Goal: Information Seeking & Learning: Check status

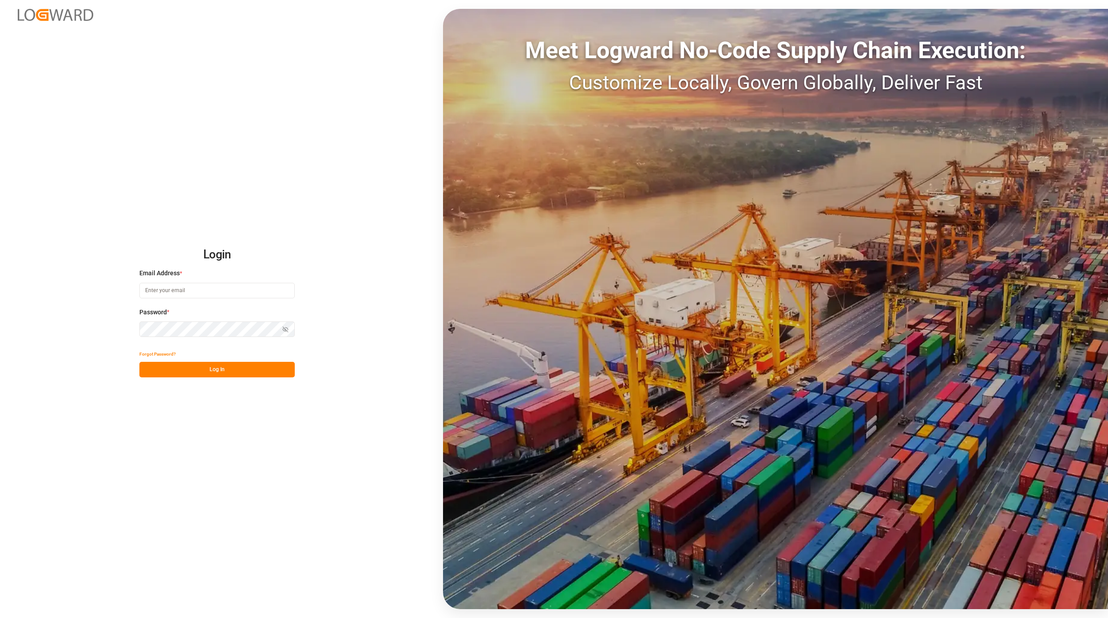
type input "[EMAIL_ADDRESS][PERSON_NAME][DOMAIN_NAME]"
click at [209, 361] on div "Forgot Password?" at bounding box center [216, 354] width 155 height 16
drag, startPoint x: 246, startPoint y: 364, endPoint x: 283, endPoint y: 365, distance: 36.9
click at [246, 366] on button "Log In" at bounding box center [216, 370] width 155 height 16
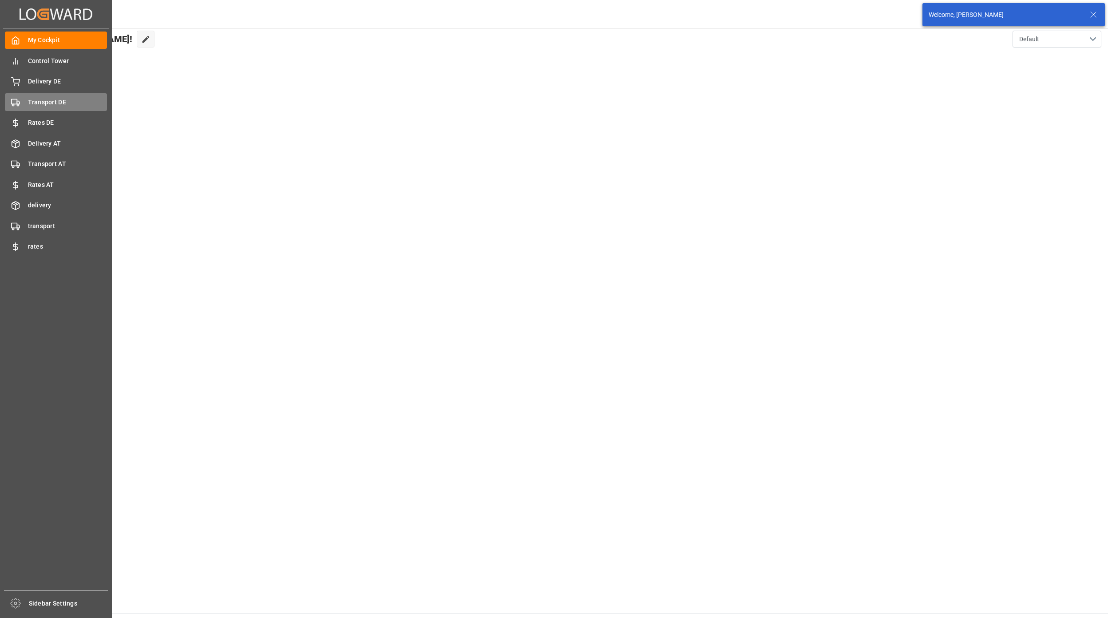
click at [61, 107] on div "Transport DE Transport DE" at bounding box center [56, 101] width 102 height 17
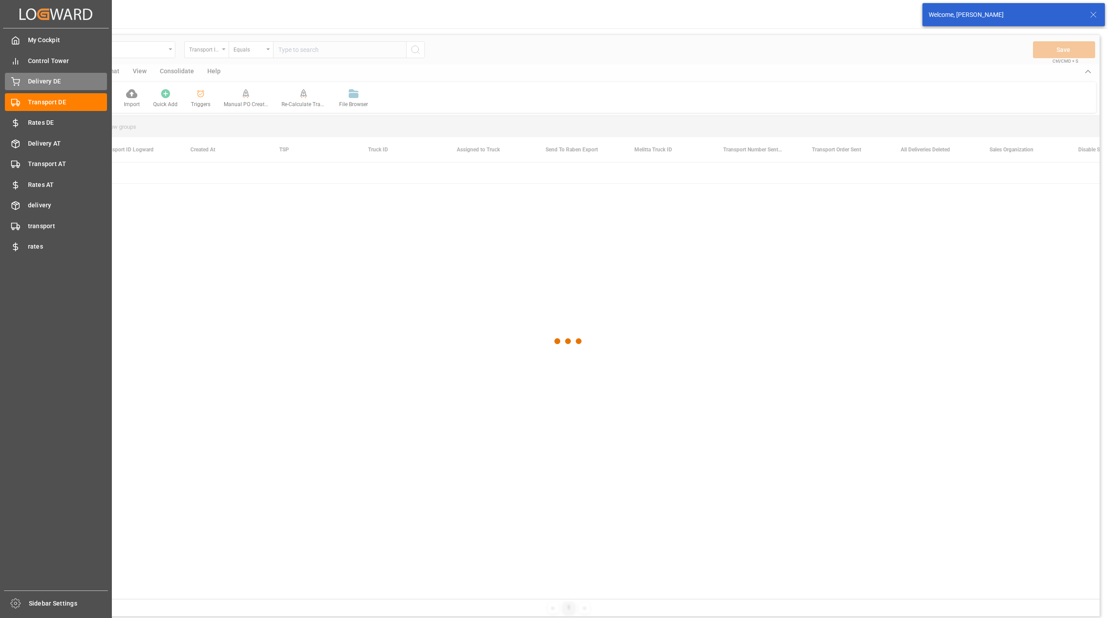
click at [34, 81] on span "Delivery DE" at bounding box center [67, 81] width 79 height 9
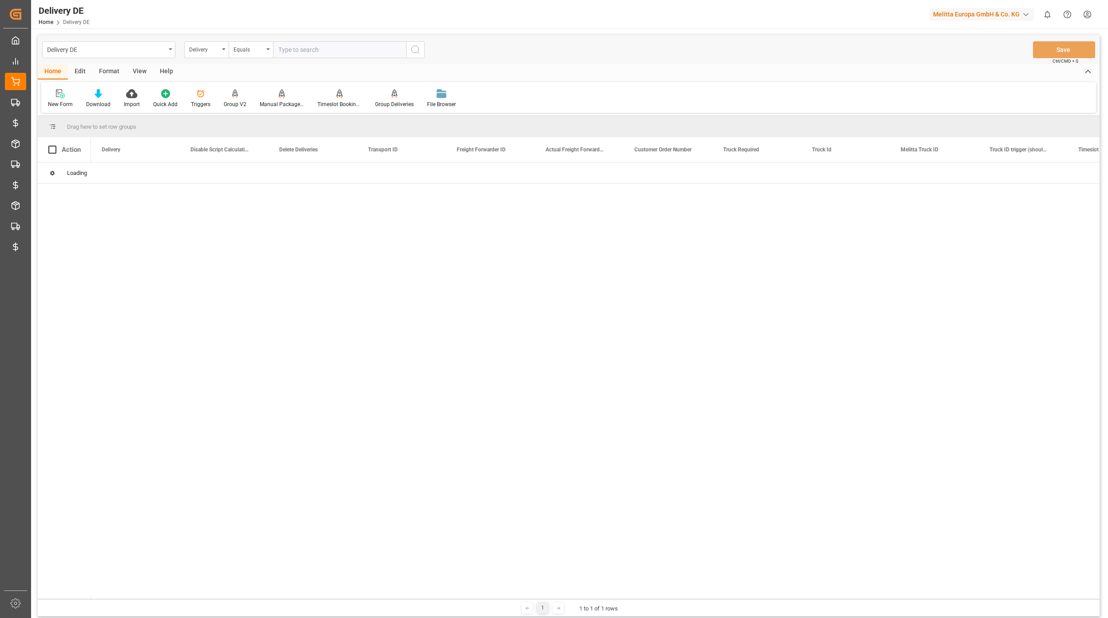
click at [208, 52] on div "Delivery" at bounding box center [204, 49] width 30 height 10
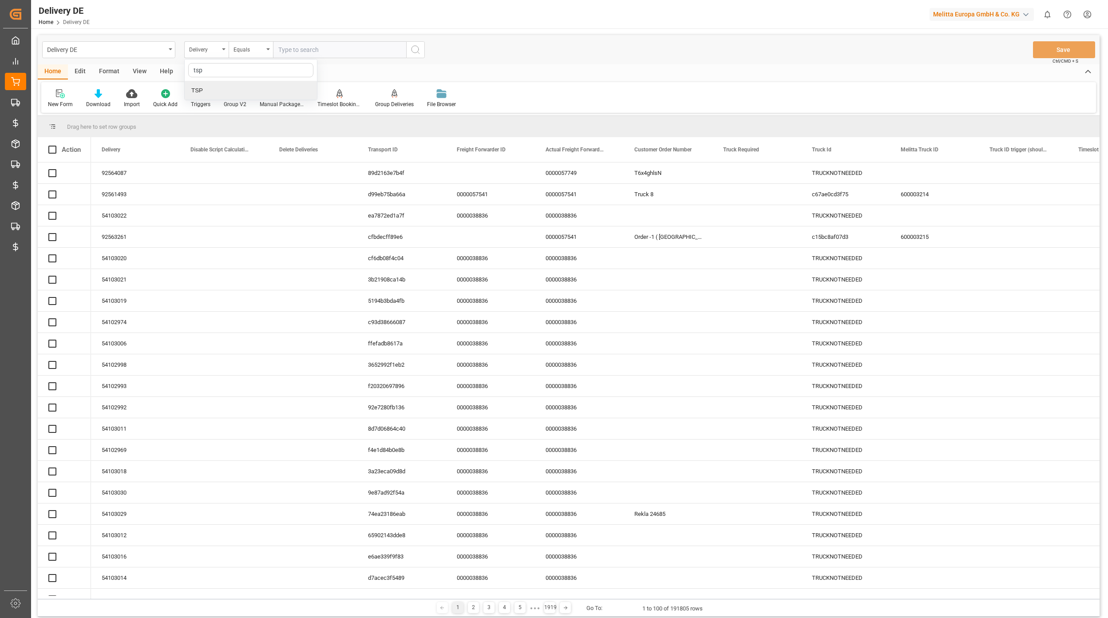
click at [215, 82] on div "TSP" at bounding box center [251, 90] width 132 height 19
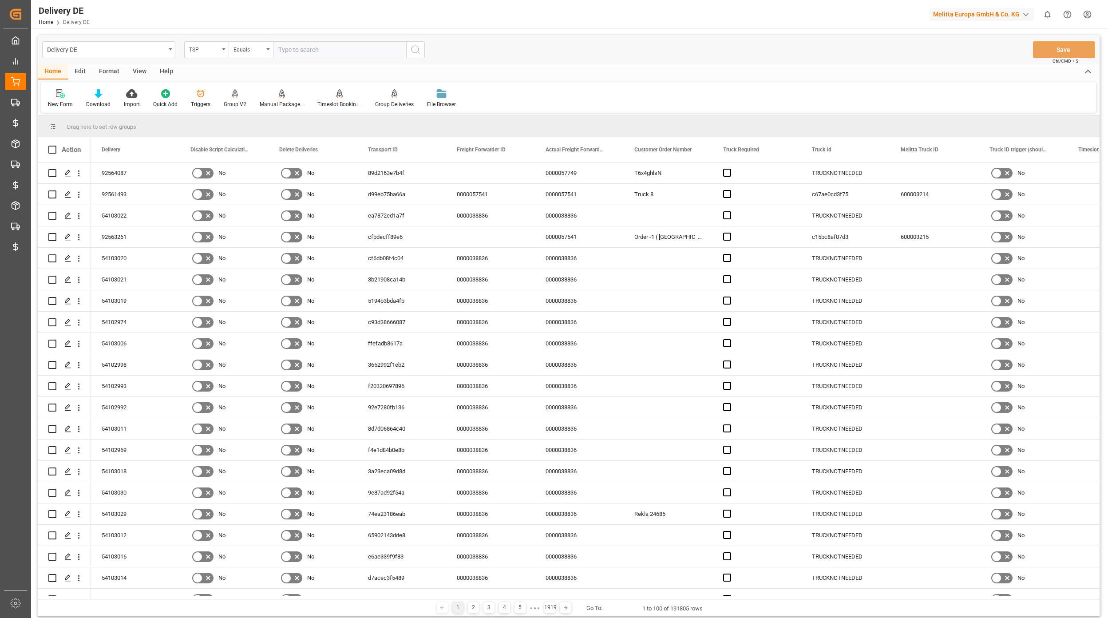
click at [215, 86] on div "New Form Download Import Quick Add Triggers Group V2 Manual Package TypeDetermi…" at bounding box center [568, 97] width 1055 height 31
click at [289, 51] on input "text" at bounding box center [339, 49] width 133 height 17
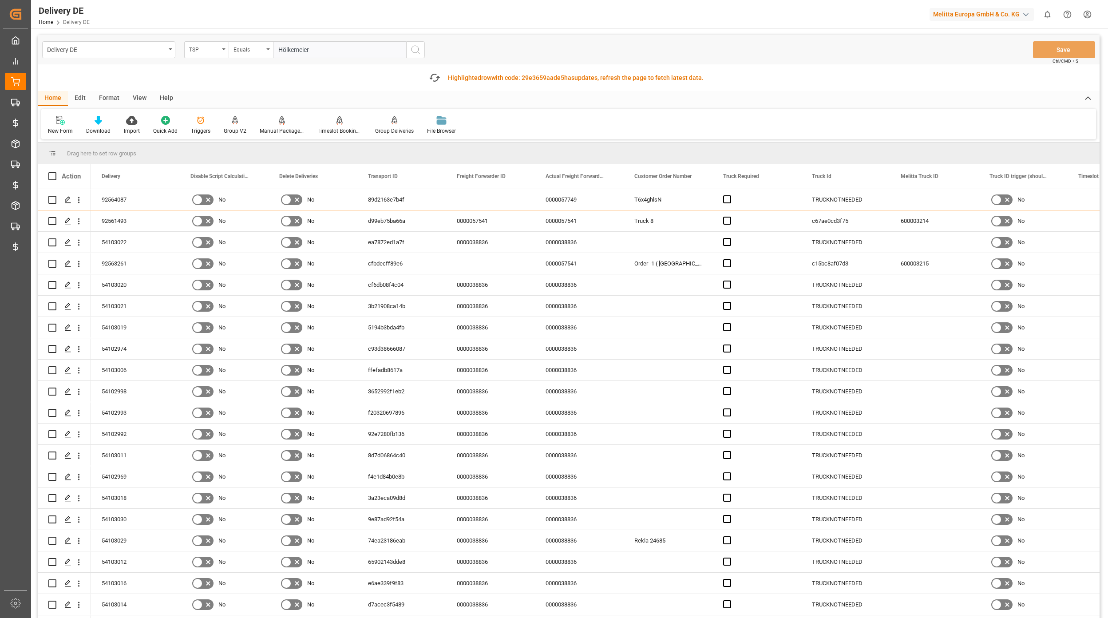
type input "Hölkemeier"
click at [420, 49] on icon "search button" at bounding box center [415, 49] width 11 height 11
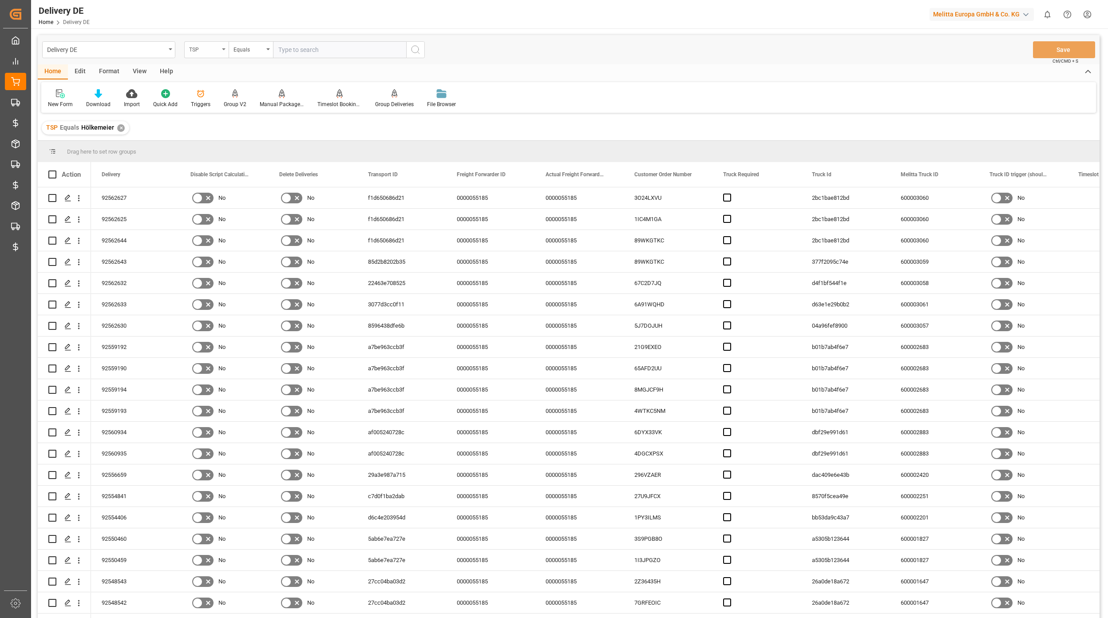
click at [208, 52] on div "TSP" at bounding box center [204, 49] width 30 height 10
type input "order cre"
click at [240, 89] on div "Order Created Date" at bounding box center [251, 90] width 132 height 19
click at [288, 48] on input "text" at bounding box center [339, 49] width 133 height 17
drag, startPoint x: 248, startPoint y: 44, endPoint x: 256, endPoint y: 56, distance: 14.4
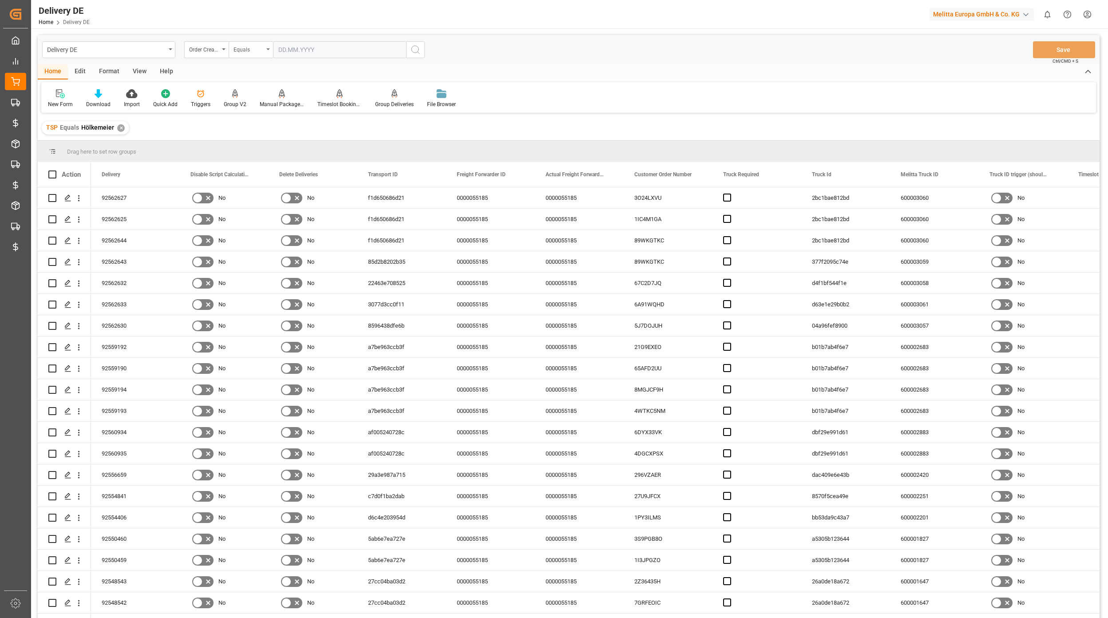
click at [250, 45] on div "Equals" at bounding box center [249, 49] width 30 height 10
click at [266, 151] on div "Greater than" at bounding box center [295, 146] width 132 height 19
click at [293, 56] on input "text" at bounding box center [339, 49] width 133 height 17
drag, startPoint x: 280, startPoint y: 69, endPoint x: 315, endPoint y: 113, distance: 56.2
click at [280, 70] on button "Previous Month" at bounding box center [280, 69] width 5 height 5
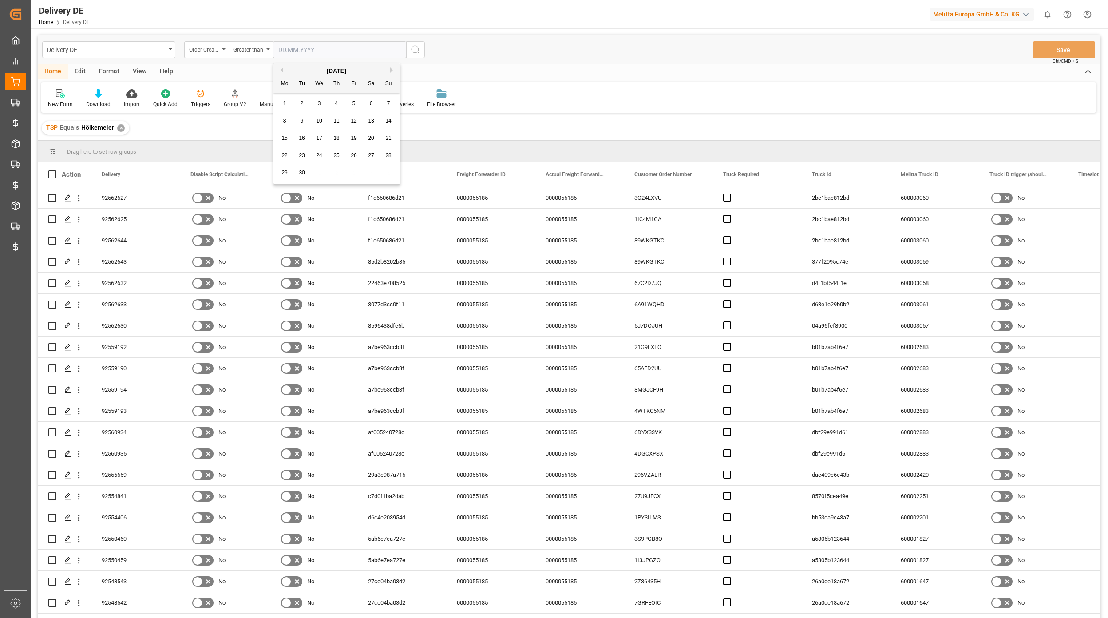
drag, startPoint x: 341, startPoint y: 155, endPoint x: 370, endPoint y: 122, distance: 43.7
click at [340, 155] on div "25" at bounding box center [336, 156] width 11 height 11
type input "[DATE]"
click at [414, 49] on icon "search button" at bounding box center [415, 49] width 11 height 11
